Goal: Information Seeking & Learning: Check status

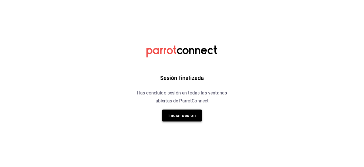
click at [182, 119] on button "Iniciar sesión" at bounding box center [182, 116] width 40 height 12
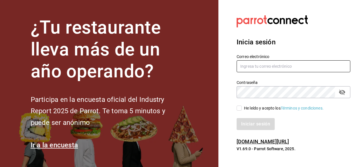
click at [275, 62] on input "text" at bounding box center [294, 66] width 114 height 12
type input "[EMAIL_ADDRESS][DOMAIN_NAME]"
click at [241, 108] on input "He leído y acepto los Términos y condiciones." at bounding box center [239, 108] width 5 height 5
checkbox input "true"
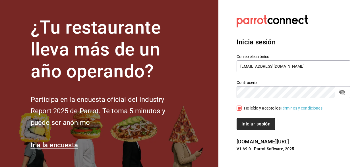
click at [251, 120] on button "Iniciar sesión" at bounding box center [256, 124] width 39 height 12
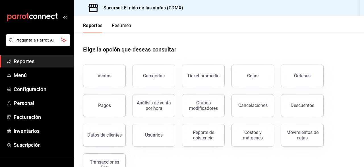
scroll to position [18, 0]
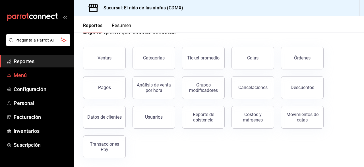
click at [32, 75] on span "Menú" at bounding box center [41, 75] width 55 height 8
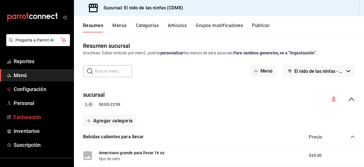
click at [31, 119] on span "Facturación" at bounding box center [41, 117] width 55 height 8
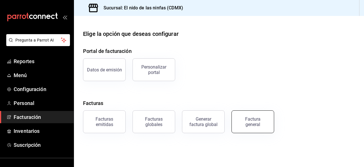
click at [255, 120] on div "Factura general" at bounding box center [253, 121] width 28 height 11
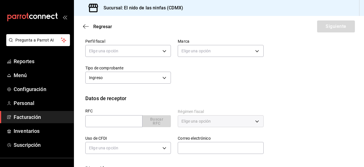
scroll to position [49, 0]
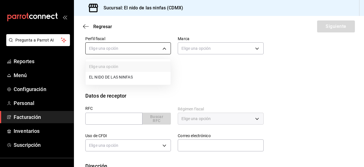
click at [161, 46] on body "Pregunta a Parrot AI Reportes Menú Configuración Personal Facturación Inventari…" at bounding box center [182, 83] width 364 height 167
click at [129, 79] on li "EL NIDO DE LAS NINFAS" at bounding box center [128, 77] width 85 height 11
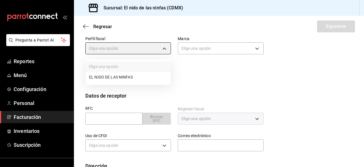
type input "3ff165f7-69b5-4aa7-984c-7336926bf945"
type input "d2e7f705-a92e-4b5a-9c7a-3f8867cbe88b"
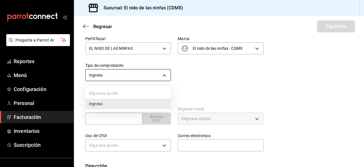
click at [168, 75] on body "Pregunta a Parrot AI Reportes Menú Configuración Personal Facturación Inventari…" at bounding box center [182, 83] width 364 height 167
click at [133, 103] on li "Ingreso" at bounding box center [128, 104] width 85 height 11
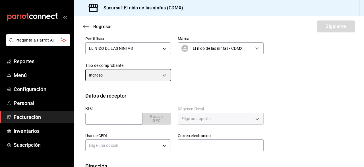
scroll to position [87, 0]
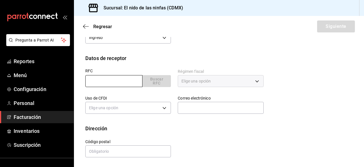
click at [125, 80] on input "text" at bounding box center [113, 81] width 57 height 12
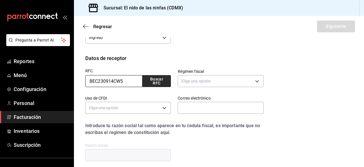
type input "BEC230914CW5"
click at [154, 77] on button "Buscar RFC" at bounding box center [156, 81] width 29 height 12
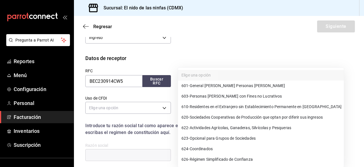
click at [257, 83] on body "Pregunta a Parrot AI Reportes Menú Configuración Personal Facturación Inventari…" at bounding box center [182, 83] width 364 height 167
click at [257, 83] on li "601 - General de Ley Personas Morales" at bounding box center [261, 85] width 166 height 11
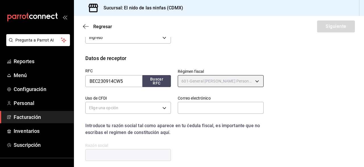
type input "601"
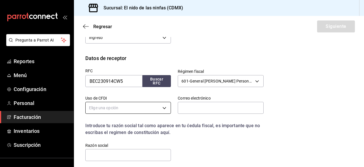
click at [136, 105] on body "Pregunta a Parrot AI Reportes Menú Configuración Personal Facturación Inventari…" at bounding box center [182, 83] width 364 height 167
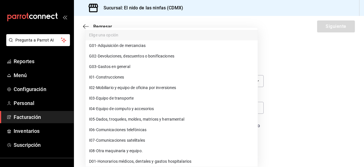
click at [127, 65] on span "G03 - Gastos en general" at bounding box center [109, 67] width 41 height 6
type input "G03"
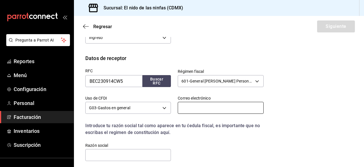
click at [205, 109] on input "text" at bounding box center [221, 108] width 86 height 12
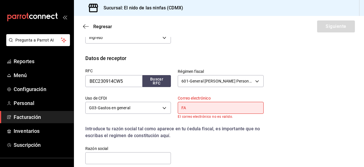
type input "F"
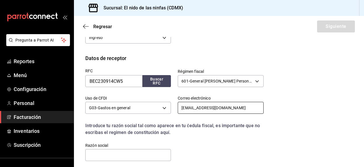
type input "[EMAIL_ADDRESS][DOMAIN_NAME]"
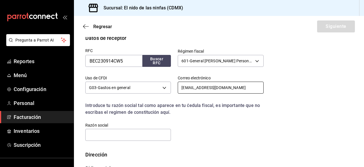
scroll to position [102, 0]
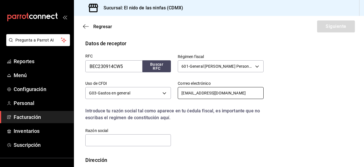
click at [229, 92] on input "[EMAIL_ADDRESS][DOMAIN_NAME]" at bounding box center [221, 93] width 86 height 12
drag, startPoint x: 229, startPoint y: 92, endPoint x: 125, endPoint y: 86, distance: 104.3
click at [178, 87] on input "[EMAIL_ADDRESS][DOMAIN_NAME]" at bounding box center [221, 93] width 86 height 12
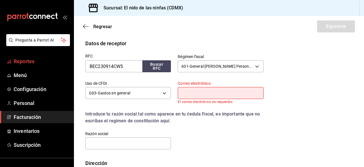
click at [32, 62] on span "Reportes" at bounding box center [41, 61] width 55 height 8
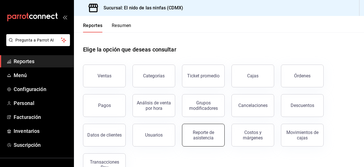
click at [190, 143] on button "Reporte de asistencia" at bounding box center [203, 135] width 43 height 23
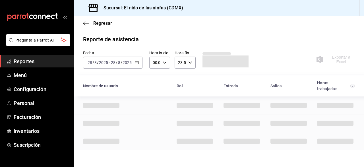
click at [137, 63] on icon "button" at bounding box center [137, 63] width 4 height 4
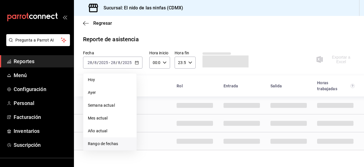
click at [96, 141] on span "Rango de fechas" at bounding box center [110, 144] width 44 height 6
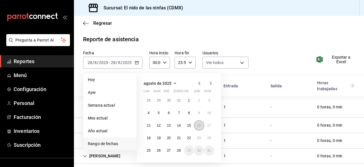
click at [198, 126] on abbr "16" at bounding box center [199, 125] width 4 height 4
click at [191, 125] on button "15" at bounding box center [189, 125] width 10 height 10
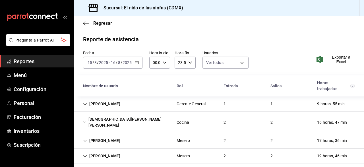
click at [137, 61] on div "2025-08-15 15 / 8 / 2025 - 2025-08-16 16 / 8 / 2025" at bounding box center [112, 63] width 59 height 12
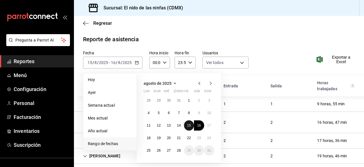
click at [188, 129] on button "15" at bounding box center [189, 125] width 10 height 10
click at [179, 152] on abbr "28" at bounding box center [179, 150] width 4 height 4
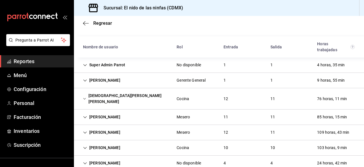
scroll to position [40, 0]
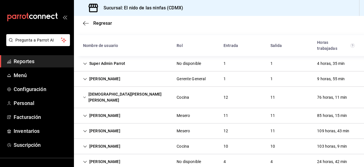
click at [136, 95] on div "Jesus Irvin Vilchis Rodriguez" at bounding box center [126, 97] width 94 height 16
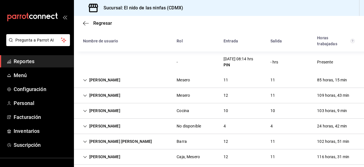
scroll to position [347, 0]
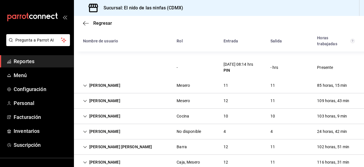
click at [98, 82] on div "Dulce Castillo" at bounding box center [102, 85] width 46 height 11
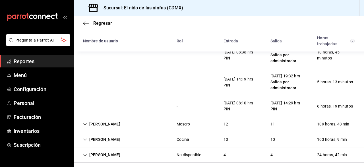
scroll to position [585, 0]
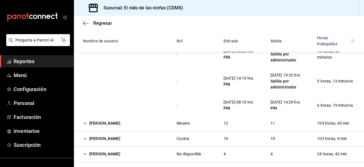
click at [96, 118] on div "Leonardo Yedra" at bounding box center [102, 123] width 46 height 11
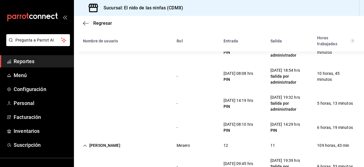
scroll to position [591, 0]
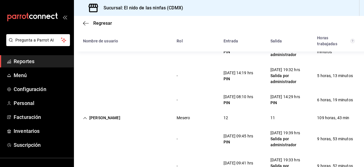
click at [134, 110] on div "Leonardo Yedra Mesero 12 11 109 horas, 43 min" at bounding box center [219, 117] width 290 height 15
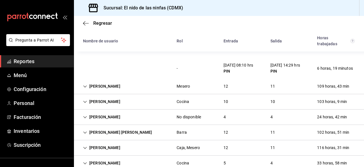
scroll to position [623, 0]
click at [148, 94] on div "Angel Rodríguez Cruz Cocina 10 10 103 horas, 9 min" at bounding box center [219, 101] width 290 height 15
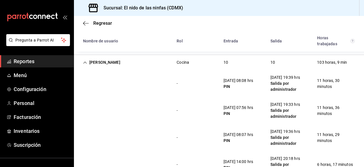
scroll to position [662, 0]
click at [222, 109] on div "16/08/25 07:56 hrs PIN" at bounding box center [238, 110] width 39 height 16
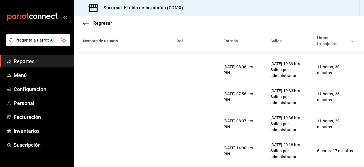
scroll to position [675, 0]
click at [249, 100] on div "- 16/08/25 07:56 hrs PIN 16/08/25 19:33 hrs Salida por administrador 11 horas, …" at bounding box center [219, 96] width 290 height 27
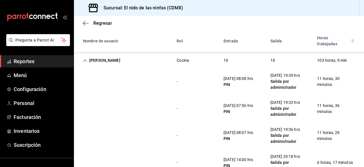
scroll to position [663, 0]
click at [237, 113] on div "- 16/08/25 07:56 hrs PIN 16/08/25 19:33 hrs Salida por administrador 11 horas, …" at bounding box center [219, 108] width 290 height 27
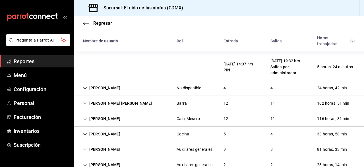
scroll to position [912, 0]
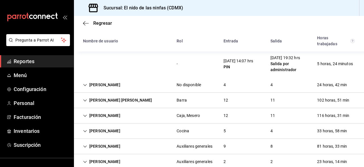
click at [144, 93] on div "Mario Nagib Monter Ojeda Barra 12 11 102 horas, 51 min" at bounding box center [219, 100] width 290 height 15
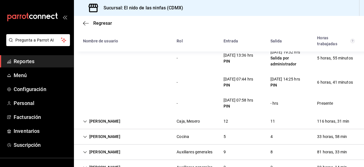
scroll to position [1242, 0]
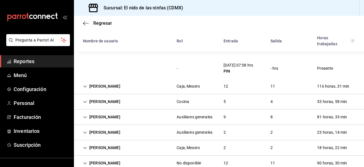
click at [98, 82] on div "Gerardo Najera" at bounding box center [102, 86] width 46 height 11
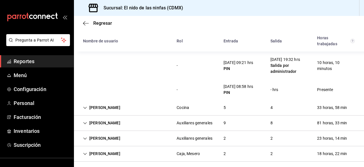
scroll to position [1526, 0]
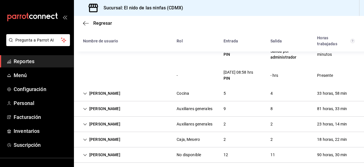
click at [110, 88] on div "Byron Zarco" at bounding box center [102, 93] width 46 height 11
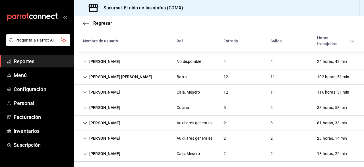
scroll to position [141, 0]
click at [165, 100] on div "Byron Zarco Cocina 5 4 33 horas, 58 min" at bounding box center [219, 107] width 290 height 15
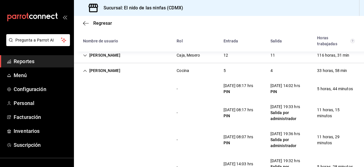
scroll to position [178, 0]
click at [103, 99] on div "- 16/08/25 08:17 hrs PIN 16/08/25 19:33 hrs Salida por administrador 11 horas, …" at bounding box center [219, 112] width 290 height 27
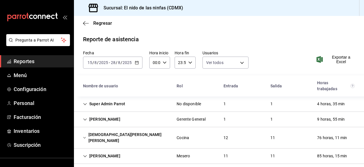
scroll to position [171, 0]
